Goal: Transaction & Acquisition: Subscribe to service/newsletter

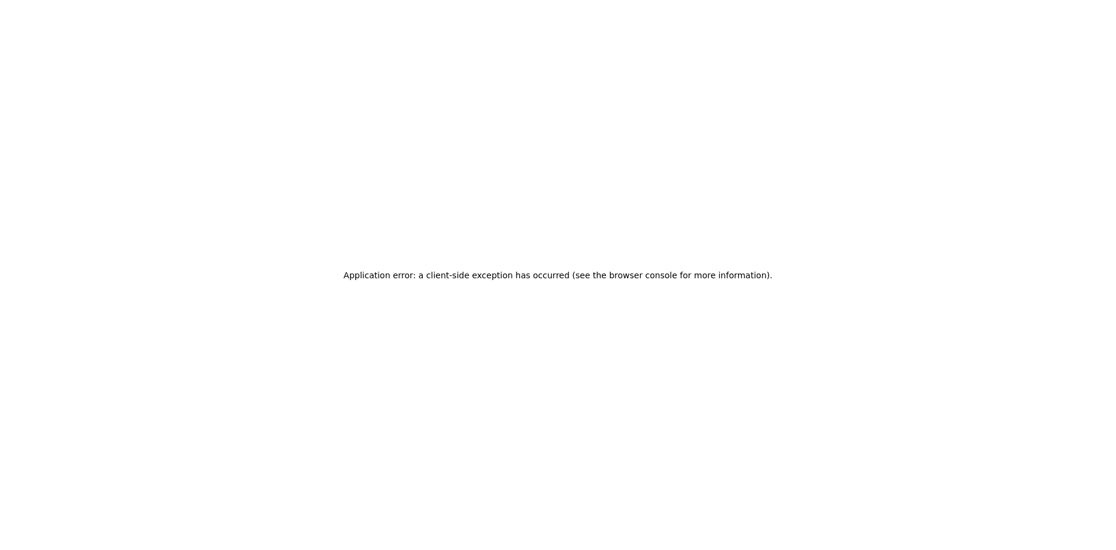
drag, startPoint x: 805, startPoint y: 267, endPoint x: 745, endPoint y: 223, distance: 73.9
click at [806, 262] on div "Application error: a client-side exception has occurred (see the browser consol…" at bounding box center [558, 275] width 1116 height 550
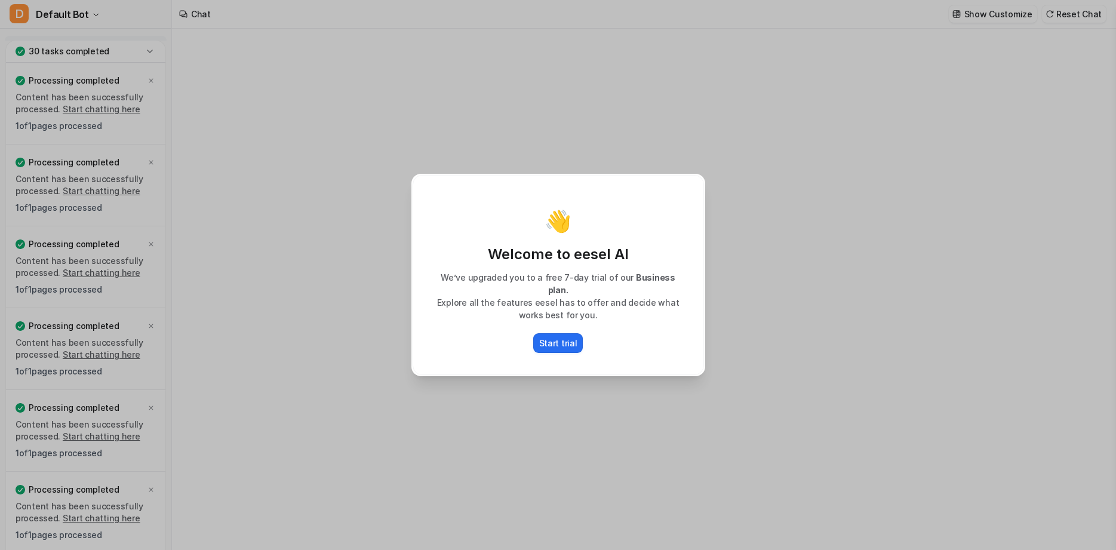
click at [825, 122] on div "👋 Welcome to eesel AI We’ve upgraded you to a free 7-day trial of our Business …" at bounding box center [558, 275] width 1116 height 550
type textarea "**********"
click at [566, 333] on button "Start trial" at bounding box center [558, 343] width 50 height 20
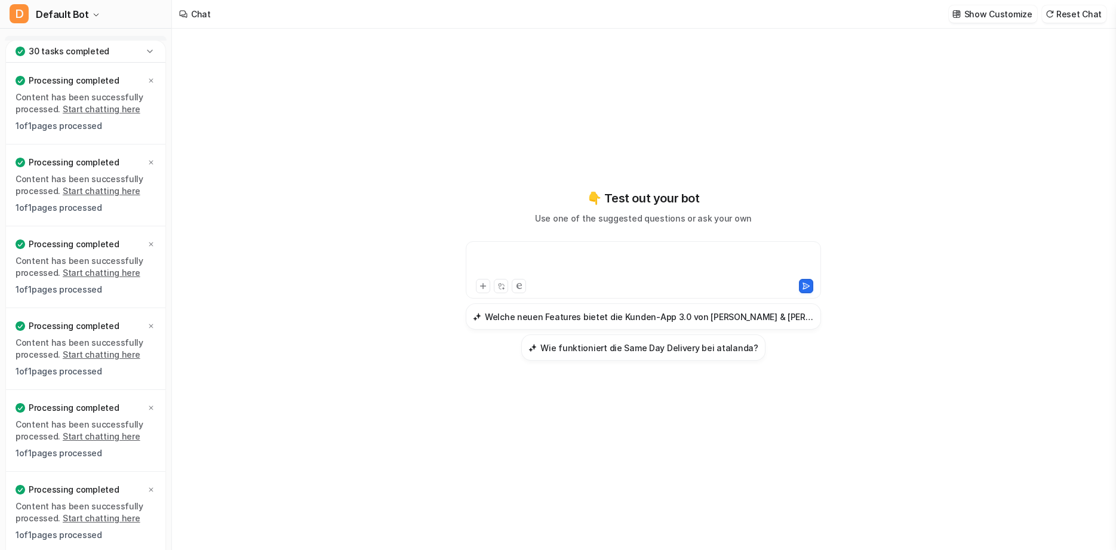
click at [541, 254] on div at bounding box center [643, 262] width 349 height 27
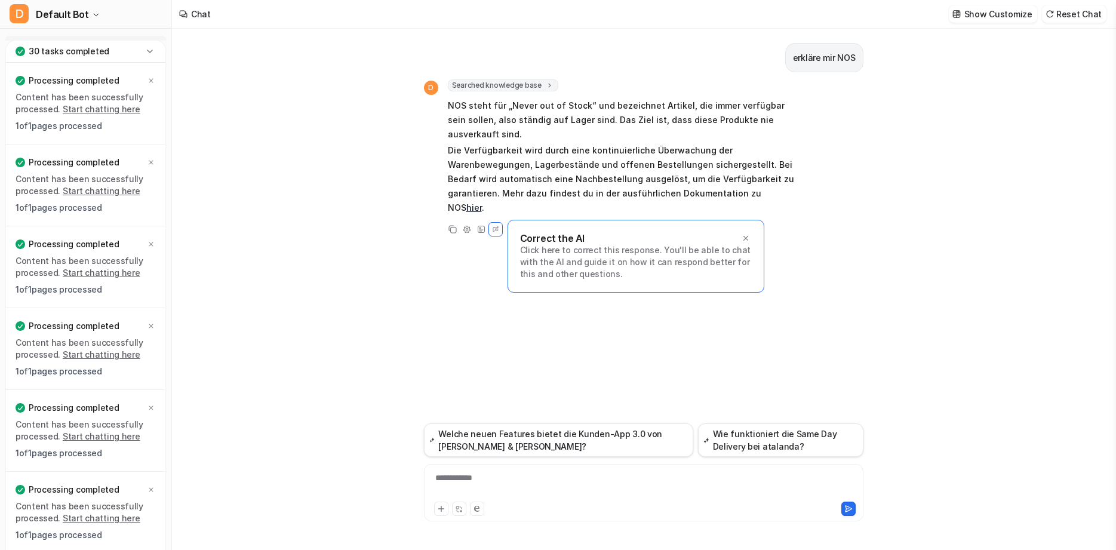
click at [482, 202] on link "hier" at bounding box center [474, 207] width 16 height 10
click at [853, 248] on div "erkläre mir NOS D Searched knowledge base search_queries : [ "NOS Erklärung", "…" at bounding box center [644, 226] width 440 height 395
click at [591, 348] on div "erkläre mir NOS D Searched knowledge base search_queries : [ "NOS Erklärung", "…" at bounding box center [644, 226] width 440 height 395
click at [749, 234] on icon at bounding box center [746, 238] width 8 height 8
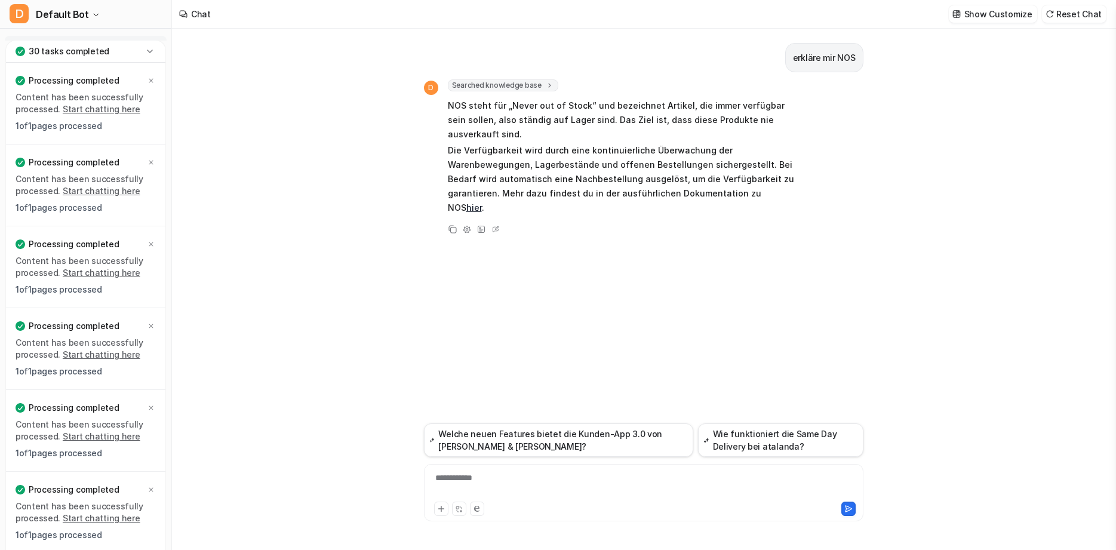
click at [485, 478] on div "**********" at bounding box center [644, 485] width 434 height 27
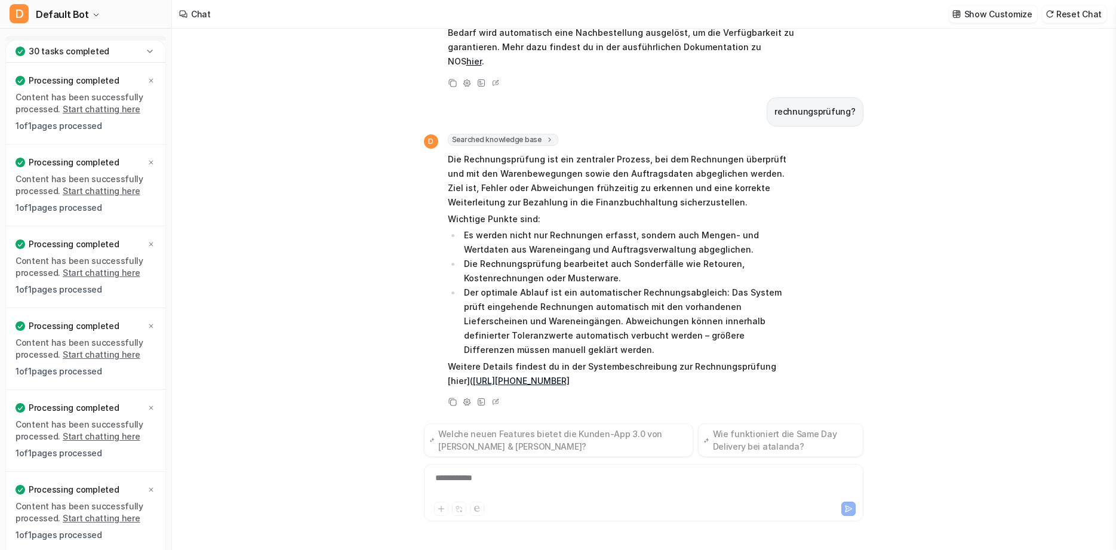
scroll to position [119, 0]
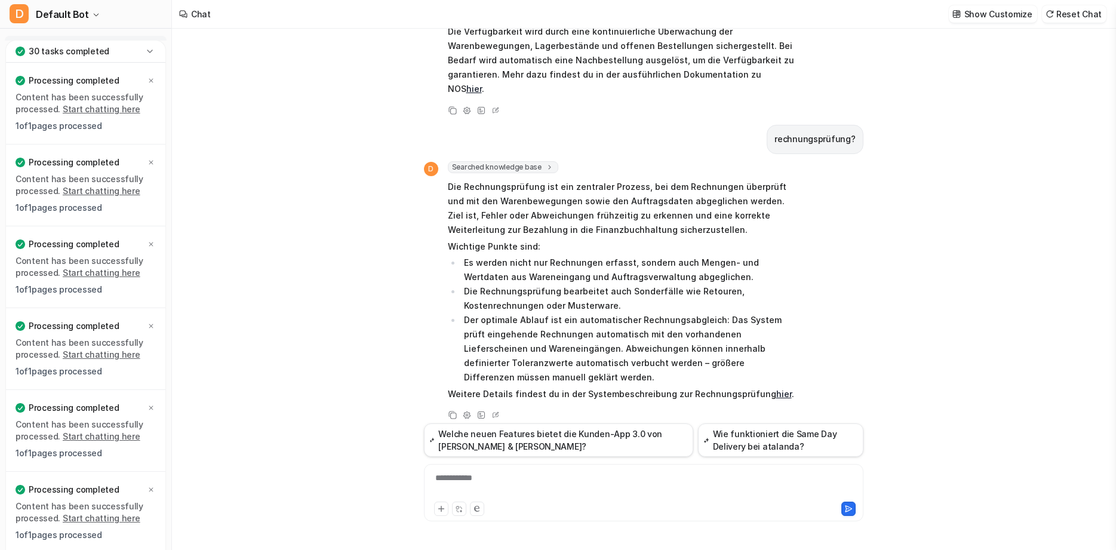
click at [776, 389] on link "hier" at bounding box center [784, 394] width 16 height 10
click at [144, 47] on icon at bounding box center [150, 51] width 12 height 12
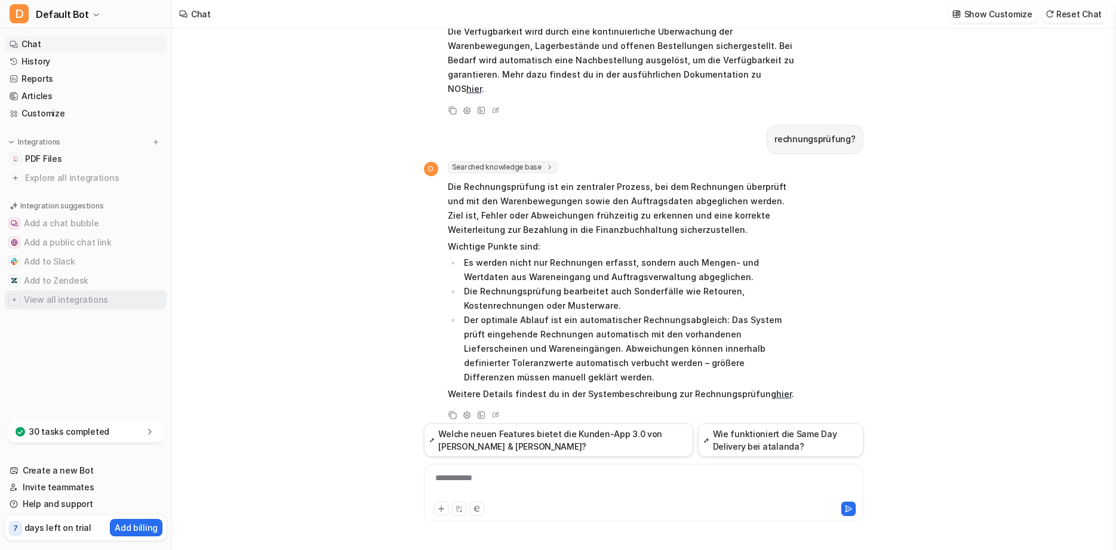
click at [55, 297] on button "View all integrations" at bounding box center [86, 299] width 162 height 19
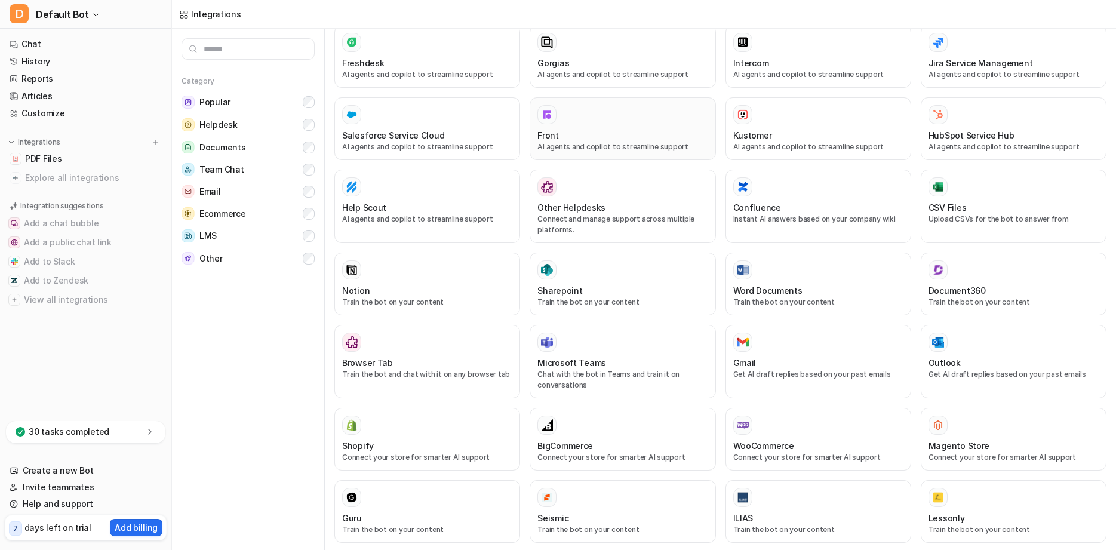
scroll to position [59, 0]
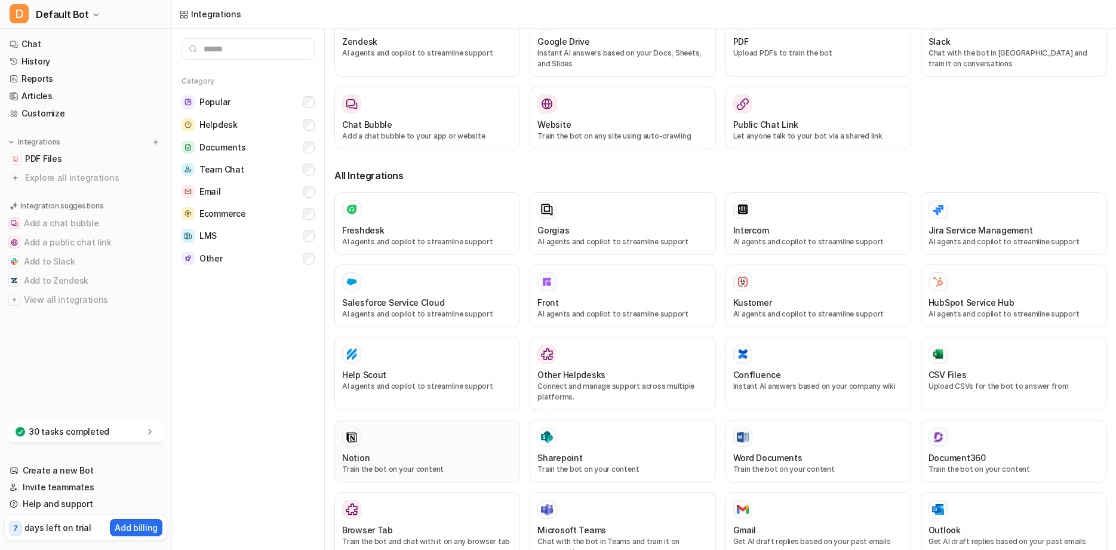
click at [374, 440] on div at bounding box center [427, 437] width 170 height 19
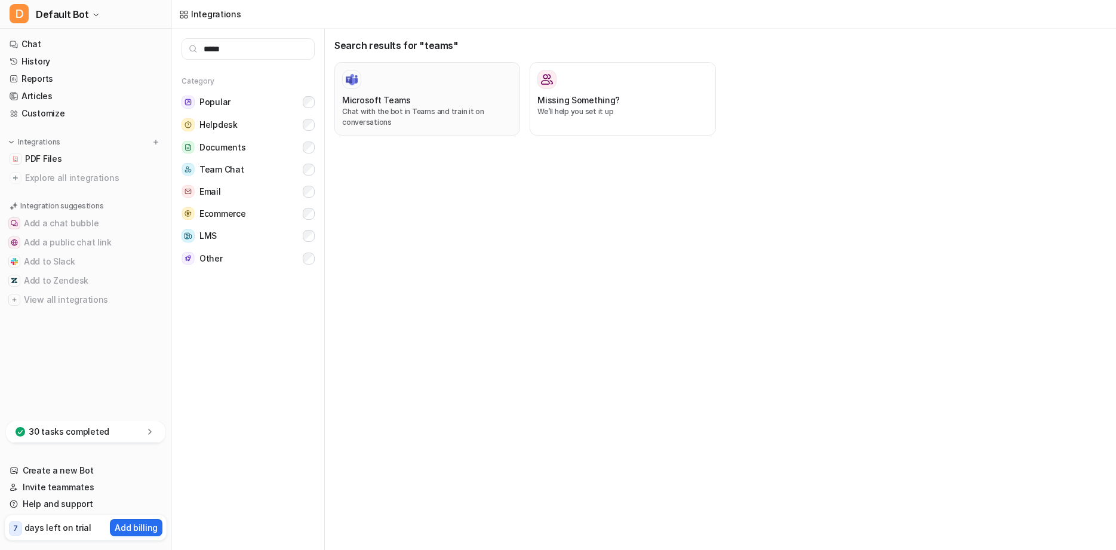
type input "*****"
click at [375, 90] on div "Microsoft Teams Chat with the bot in Teams and train it on conversations" at bounding box center [427, 99] width 170 height 58
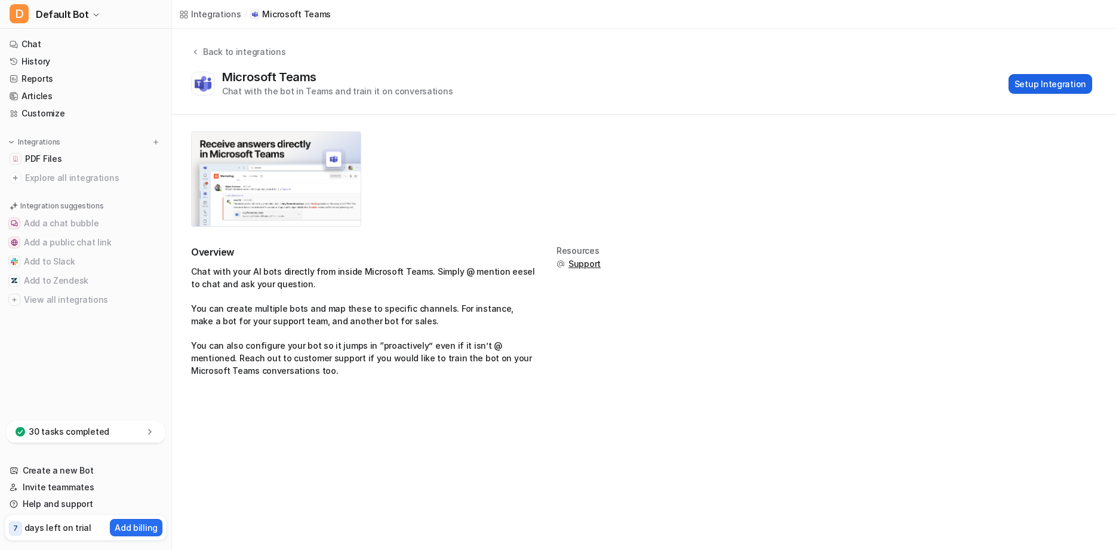
click at [1052, 85] on button "Setup Integration" at bounding box center [1051, 84] width 84 height 20
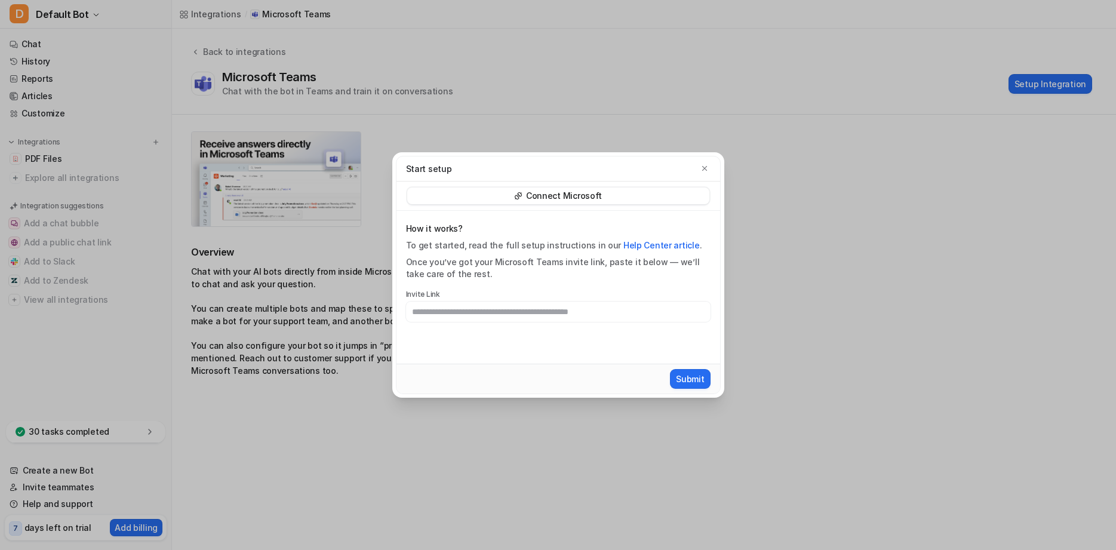
click at [702, 161] on div "Start setup" at bounding box center [559, 168] width 324 height 25
click at [701, 161] on div "Start setup" at bounding box center [559, 168] width 324 height 25
click at [702, 167] on icon "button" at bounding box center [705, 168] width 8 height 8
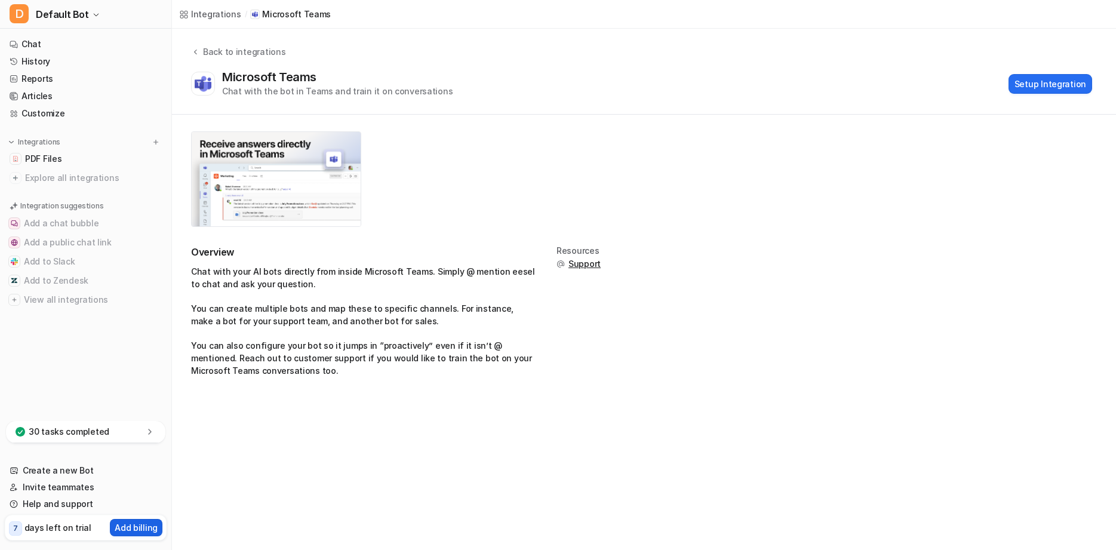
drag, startPoint x: 140, startPoint y: 516, endPoint x: 142, endPoint y: 522, distance: 6.1
click at [140, 515] on div "7 days left on trial Add billing" at bounding box center [86, 528] width 162 height 26
click at [142, 526] on p "Add billing" at bounding box center [136, 527] width 43 height 13
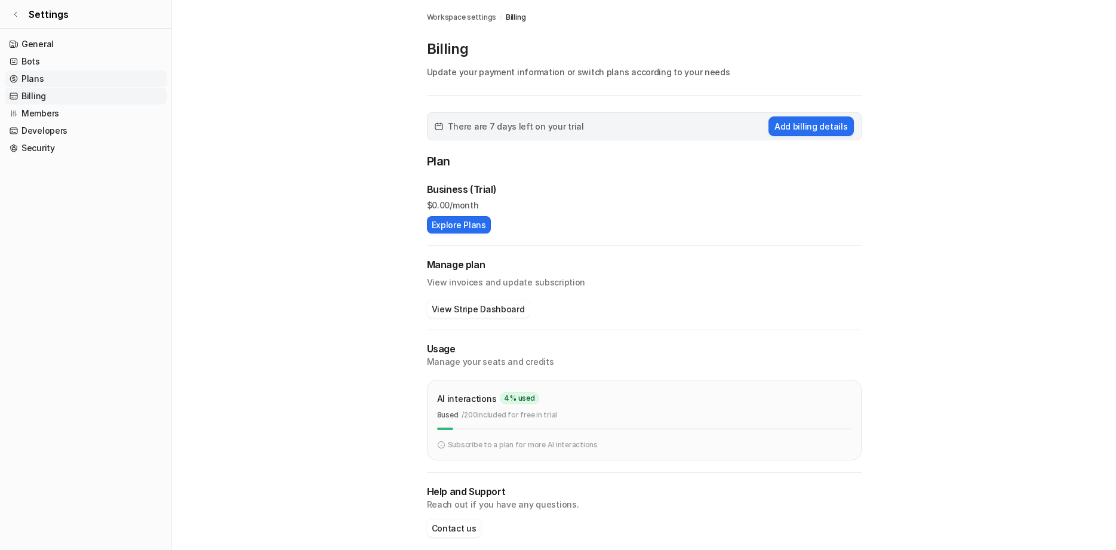
click at [36, 80] on link "Plans" at bounding box center [86, 78] width 162 height 17
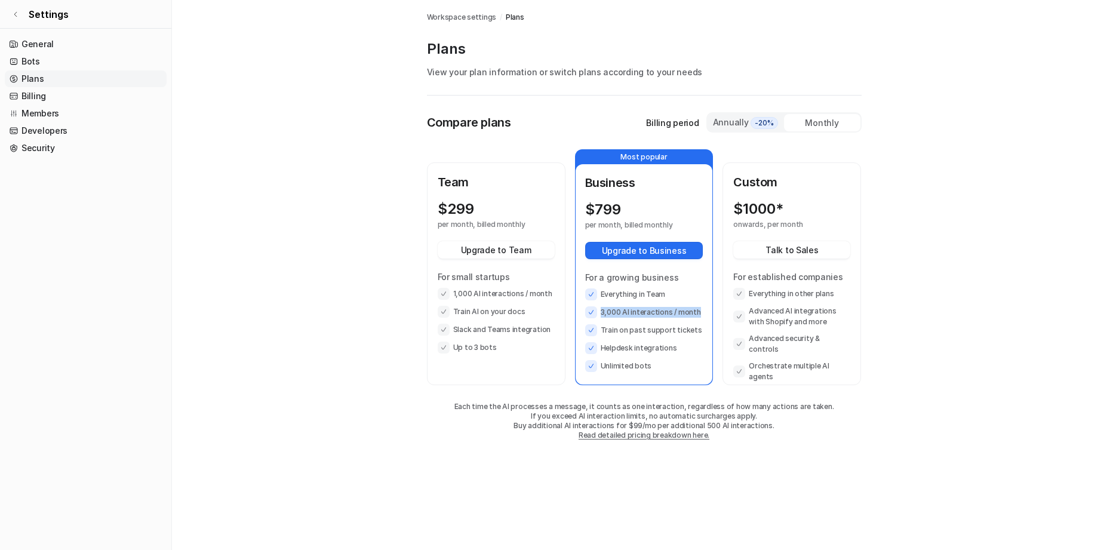
drag, startPoint x: 597, startPoint y: 312, endPoint x: 710, endPoint y: 306, distance: 113.0
click at [710, 306] on div "Business $ 799 per month, billed monthly Upgrade to Business For a growing busi…" at bounding box center [644, 274] width 137 height 220
click at [833, 122] on div "Monthly" at bounding box center [822, 122] width 76 height 17
click at [729, 121] on div "Annually -20%" at bounding box center [746, 122] width 67 height 13
click at [830, 117] on div "Monthly" at bounding box center [822, 122] width 76 height 17
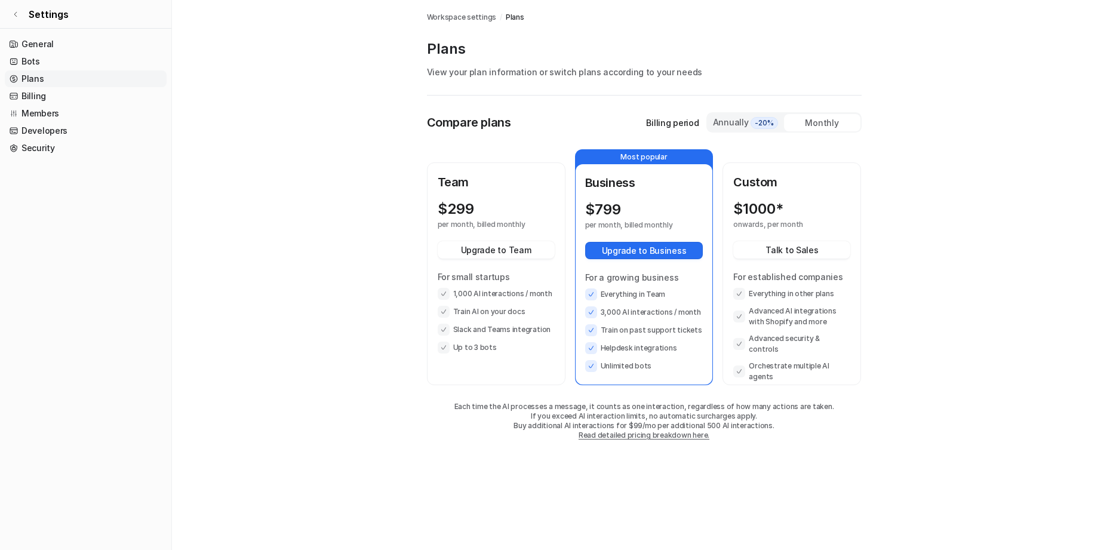
click at [719, 125] on div "Annually -20%" at bounding box center [746, 122] width 67 height 13
click at [827, 116] on div "Monthly" at bounding box center [822, 122] width 76 height 17
click at [42, 38] on link "General" at bounding box center [86, 44] width 162 height 17
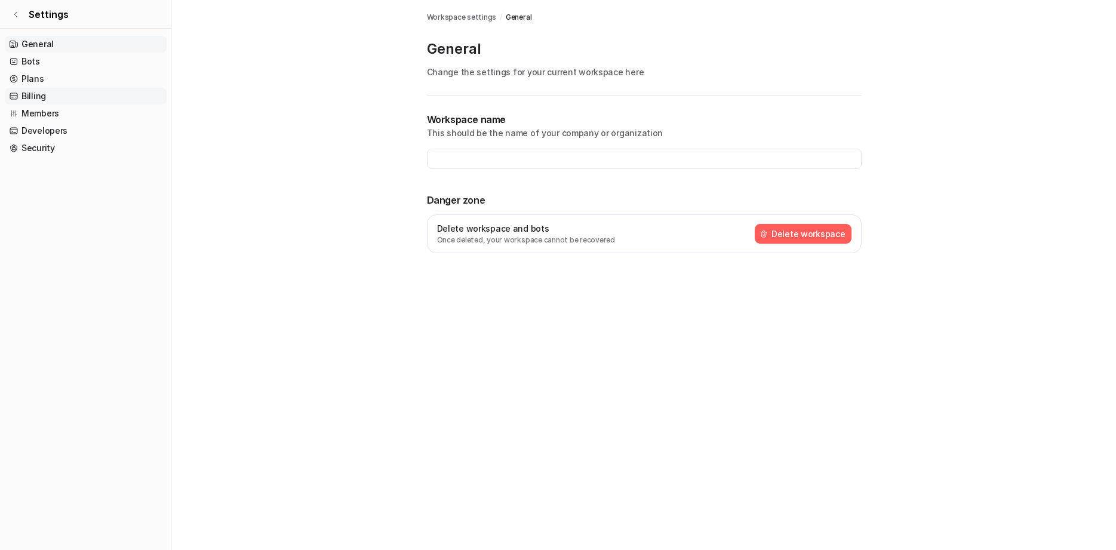
type input "**********"
click at [41, 60] on link "Bots" at bounding box center [86, 61] width 162 height 17
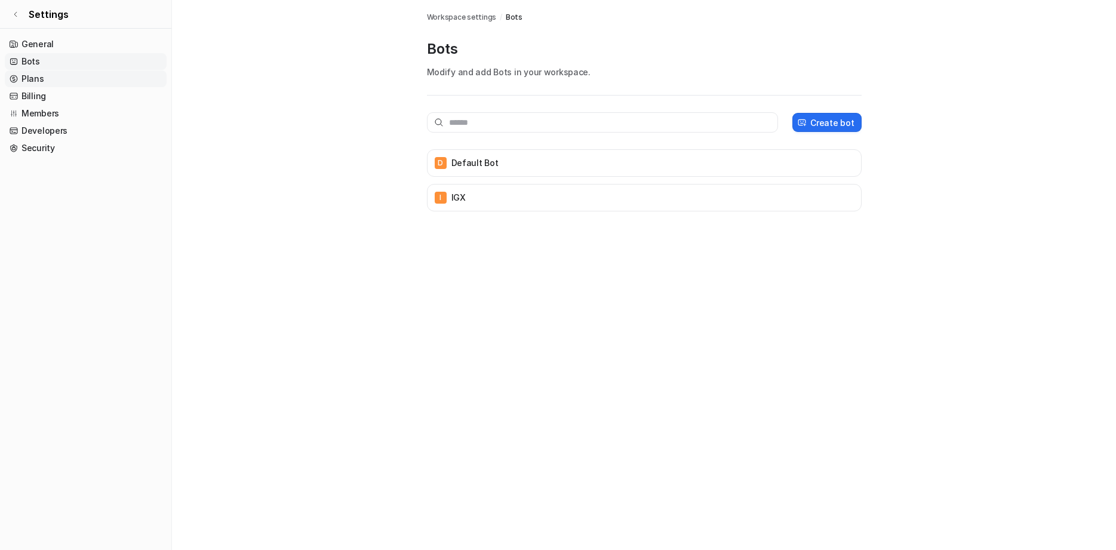
click at [41, 76] on link "Plans" at bounding box center [86, 78] width 162 height 17
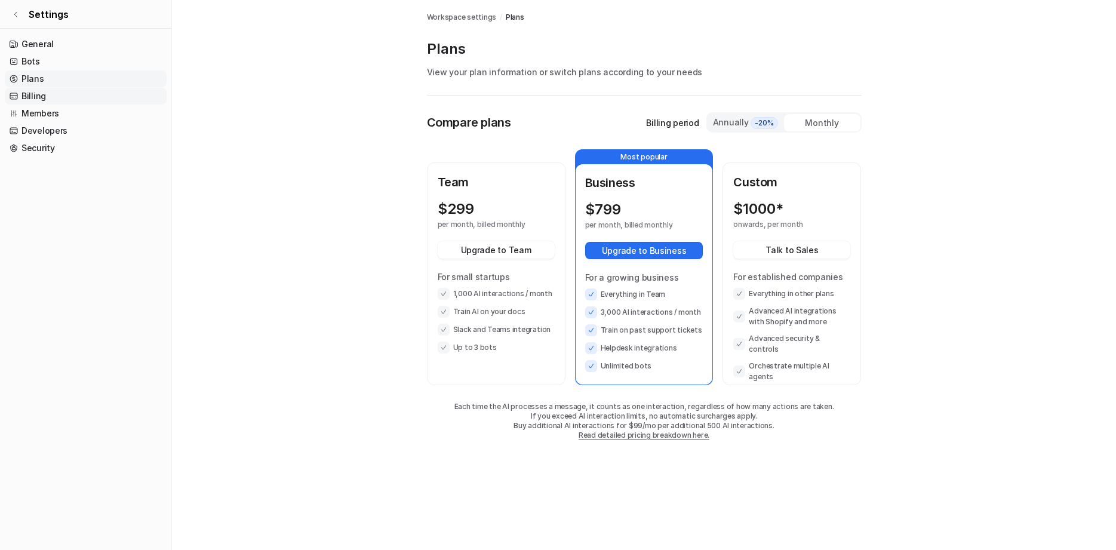
click at [35, 94] on link "Billing" at bounding box center [86, 96] width 162 height 17
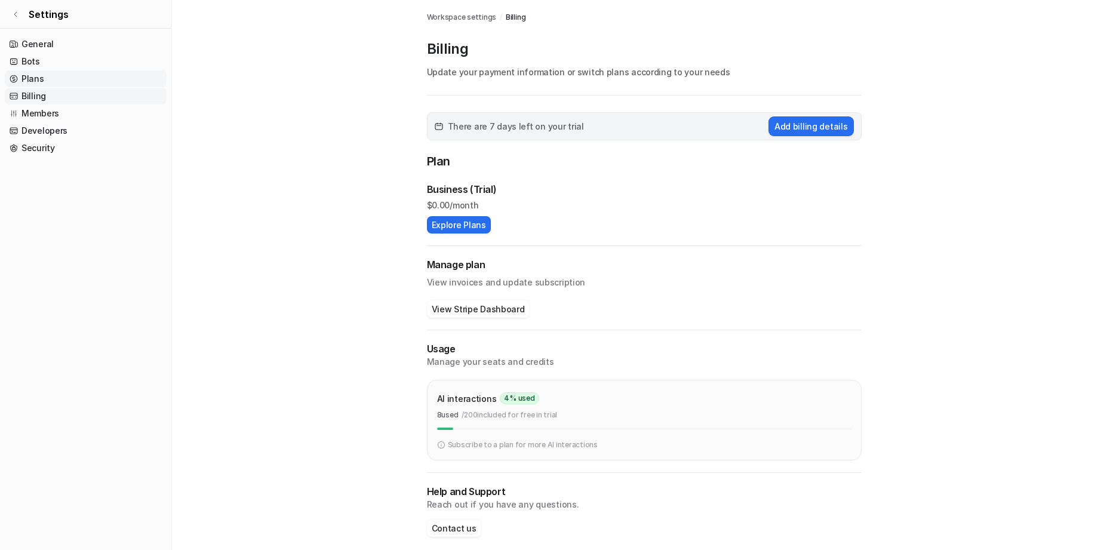
click at [35, 80] on link "Plans" at bounding box center [86, 78] width 162 height 17
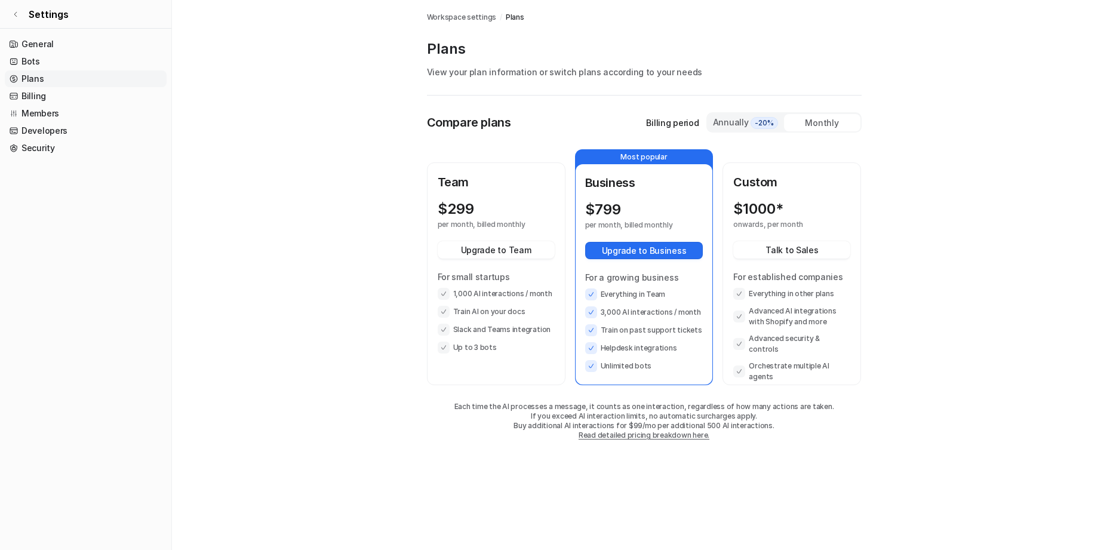
drag, startPoint x: 542, startPoint y: 422, endPoint x: 806, endPoint y: 457, distance: 266.3
click at [784, 426] on p "Buy additional AI interactions for $99/mo per additional 500 AI interactions." at bounding box center [644, 426] width 435 height 10
click at [827, 461] on div "Plans Workspace settings / Plans Plans View your plan information or switch pla…" at bounding box center [558, 275] width 1116 height 550
